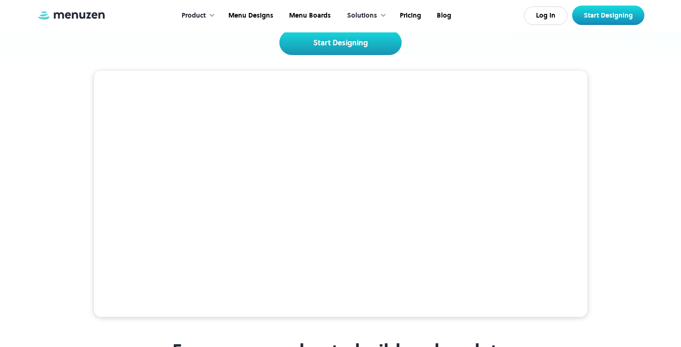
scroll to position [120, 0]
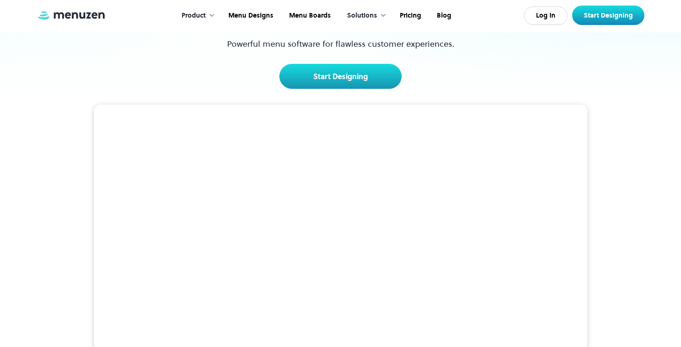
click at [212, 15] on div at bounding box center [211, 15] width 6 height 6
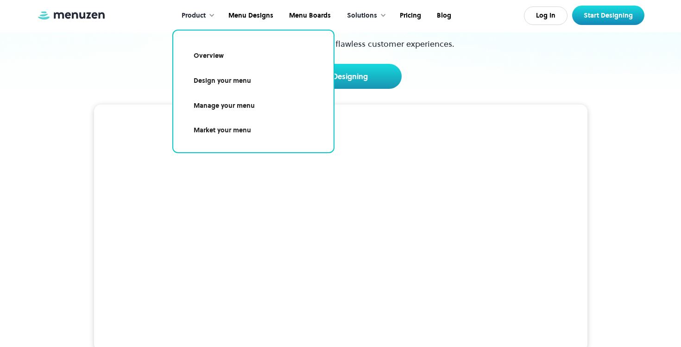
click at [222, 132] on link "Market your menu" at bounding box center [253, 130] width 138 height 21
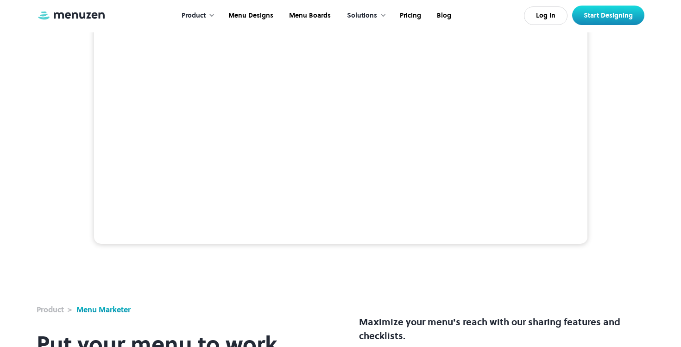
scroll to position [89, 0]
click at [262, 16] on link "Menu Designs" at bounding box center [250, 15] width 61 height 29
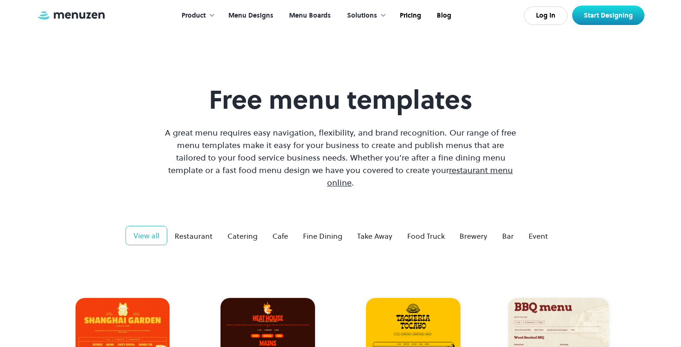
click at [303, 12] on link "Menu Boards" at bounding box center [308, 15] width 57 height 29
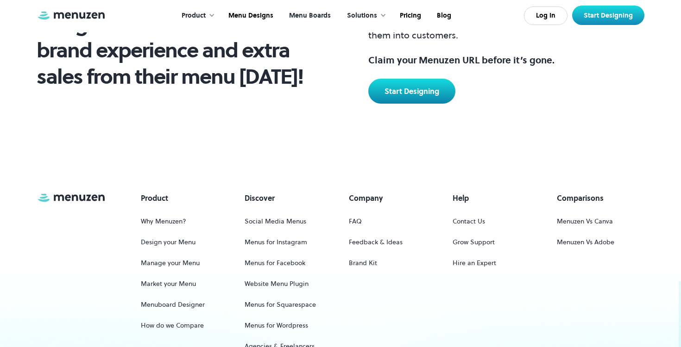
scroll to position [1228, 0]
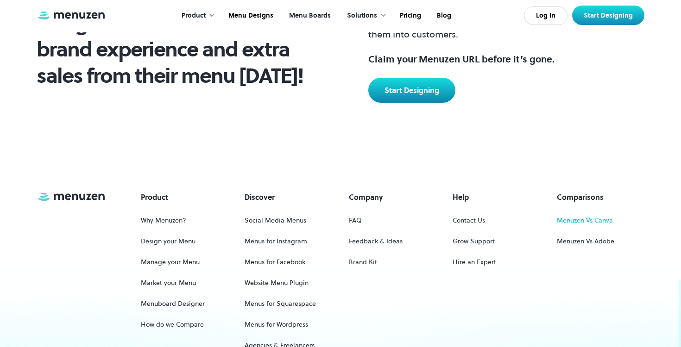
click at [575, 224] on link "Menuzen Vs Canva" at bounding box center [585, 220] width 56 height 17
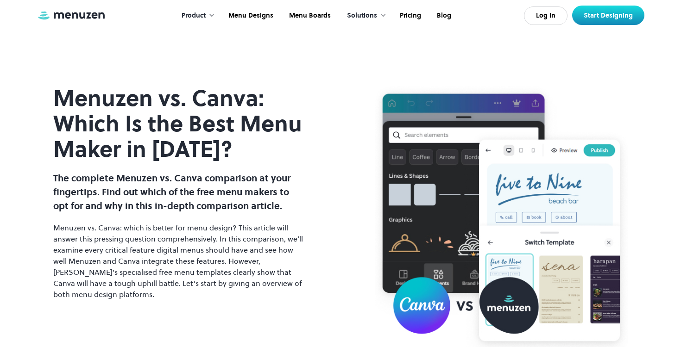
click at [80, 15] on img at bounding box center [71, 15] width 69 height 10
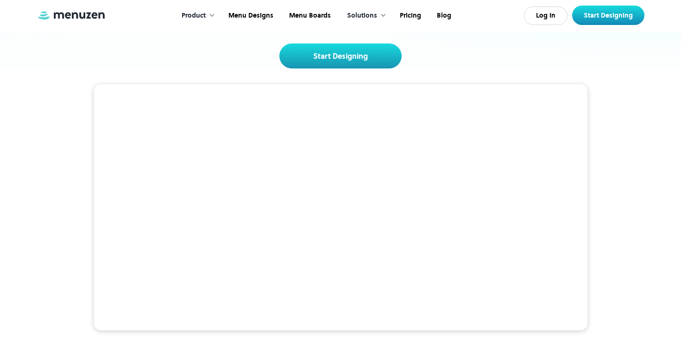
scroll to position [141, 0]
